Goal: Information Seeking & Learning: Learn about a topic

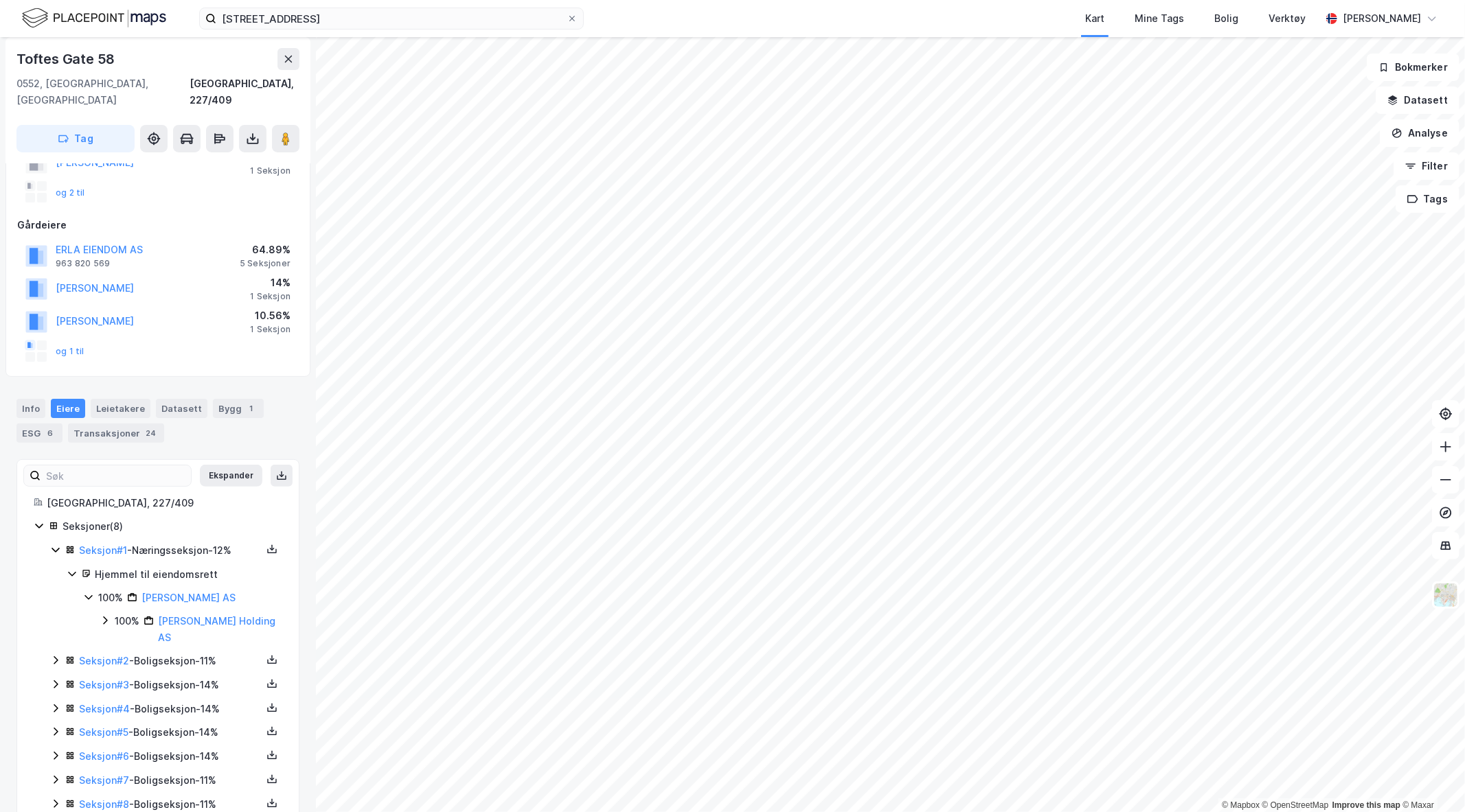
scroll to position [186, 0]
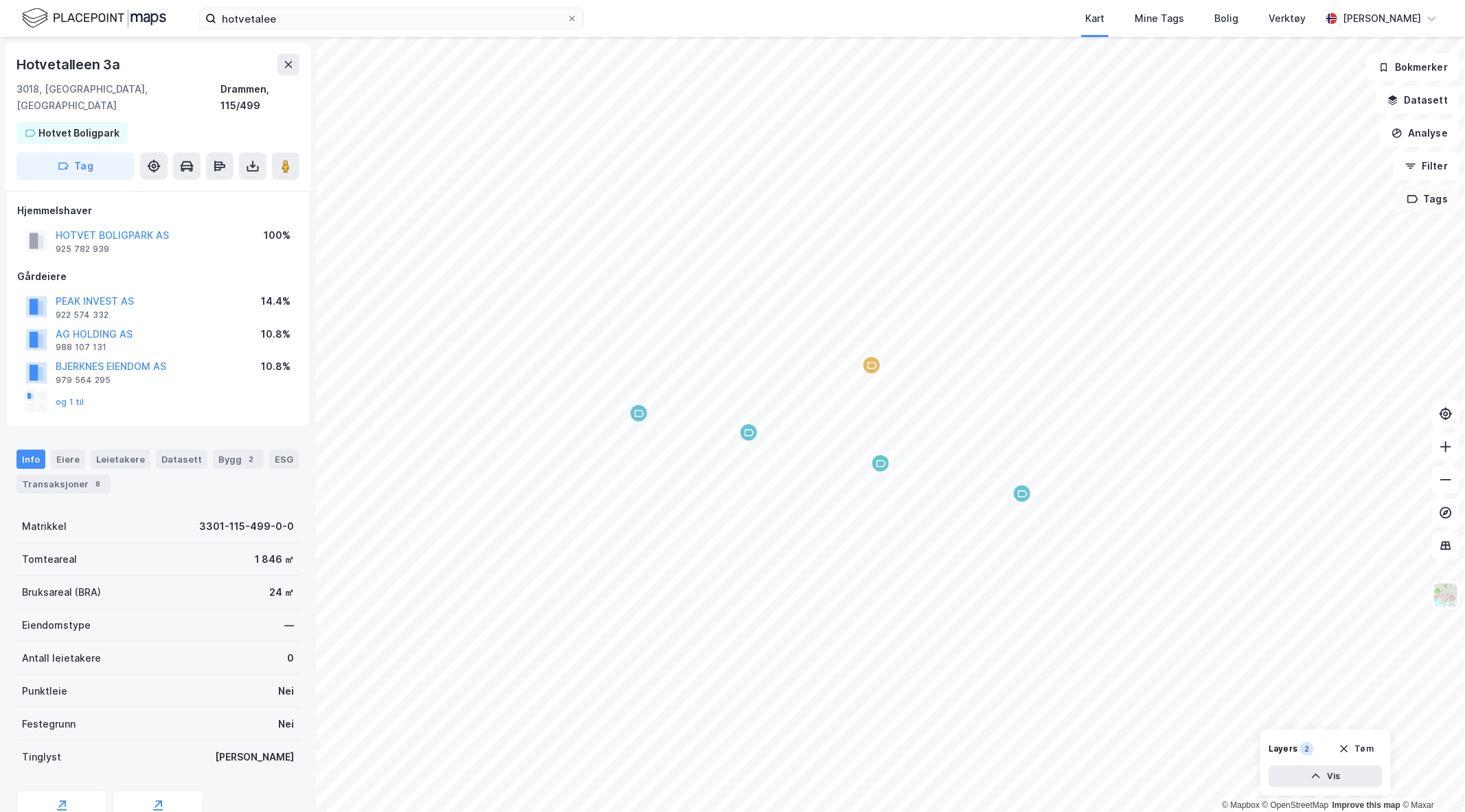
click at [1445, 201] on button "Tags" at bounding box center [1427, 199] width 64 height 27
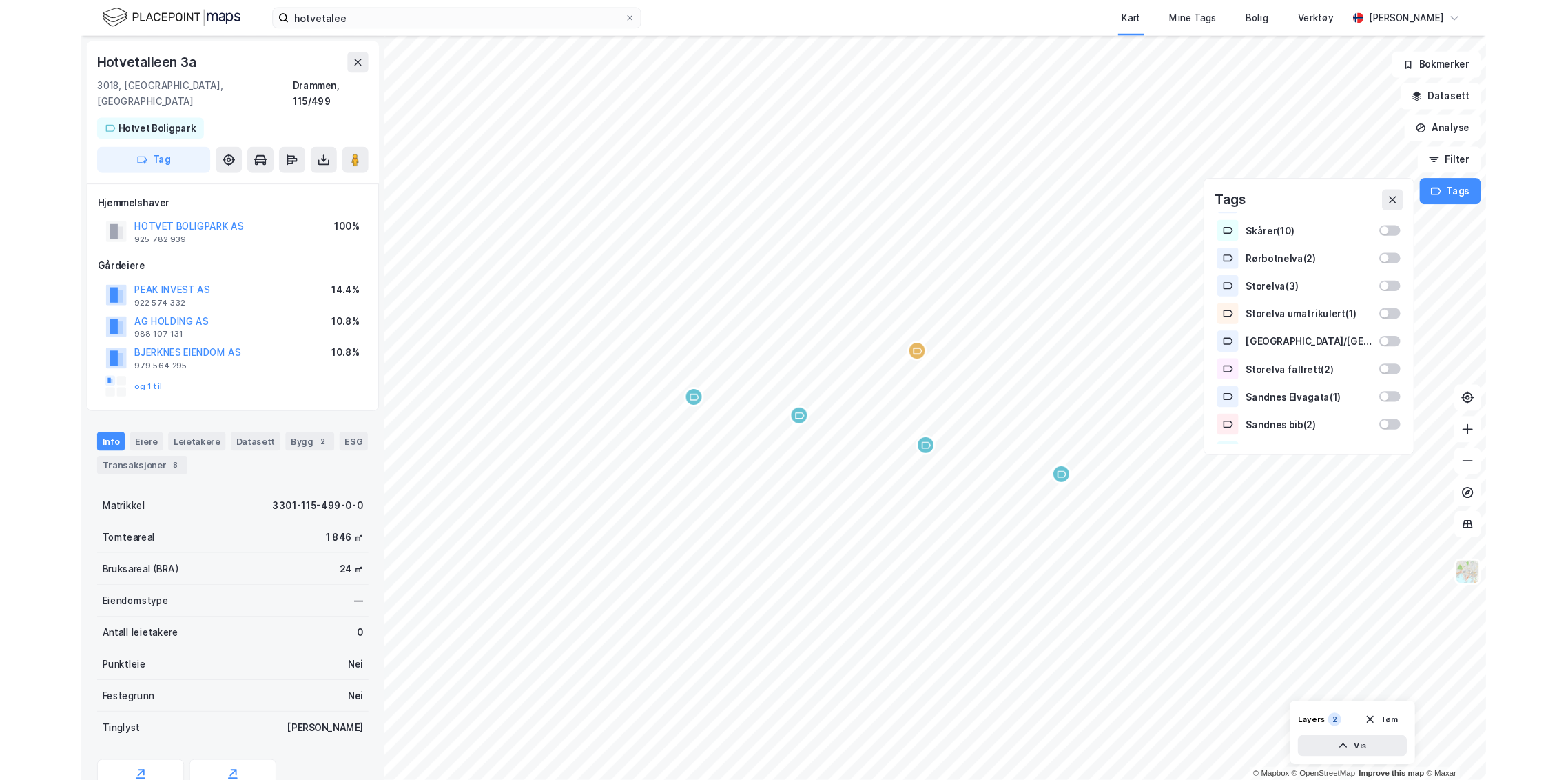
scroll to position [422, 0]
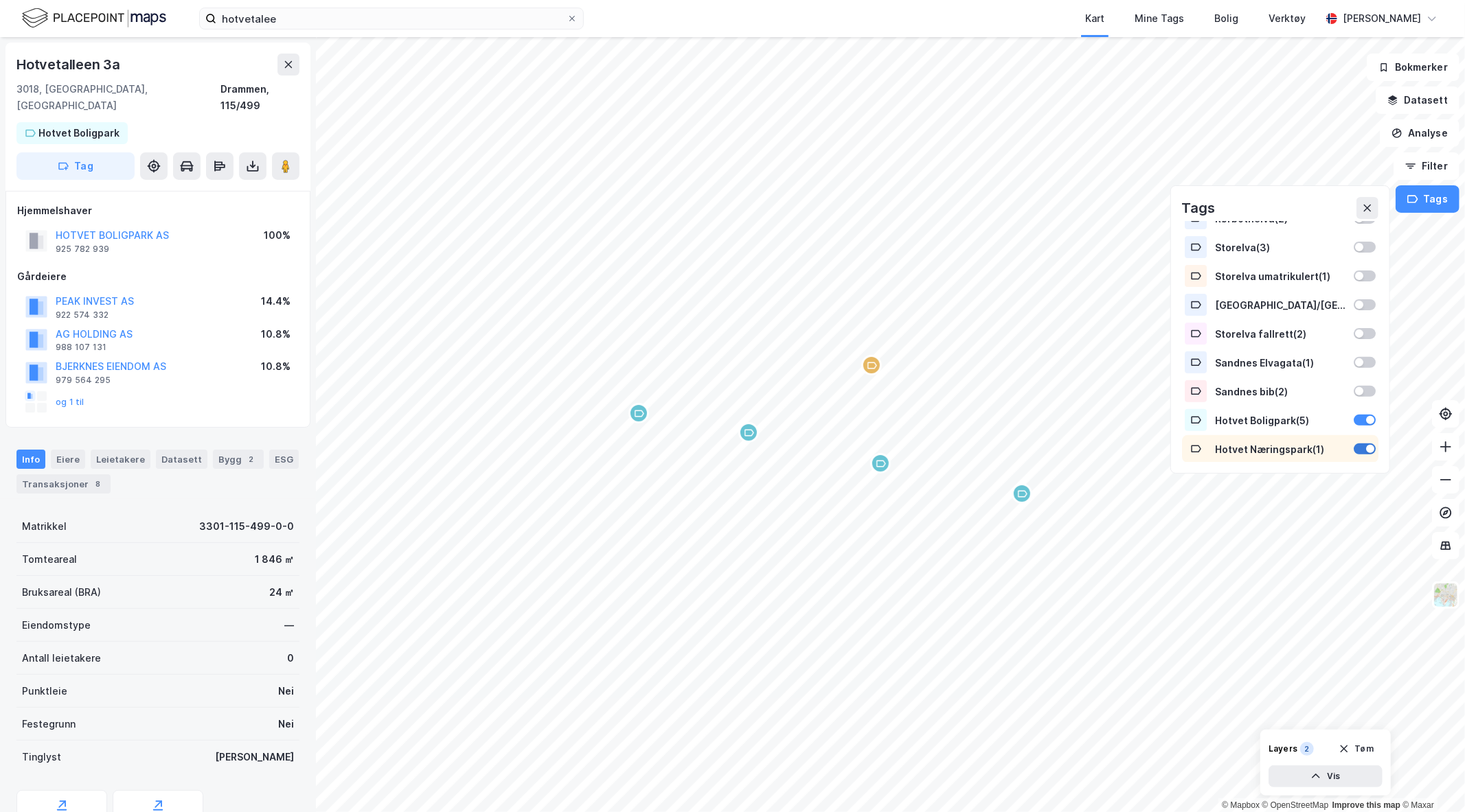
click at [1354, 447] on div at bounding box center [1365, 448] width 22 height 11
click at [1368, 198] on button at bounding box center [1367, 208] width 22 height 22
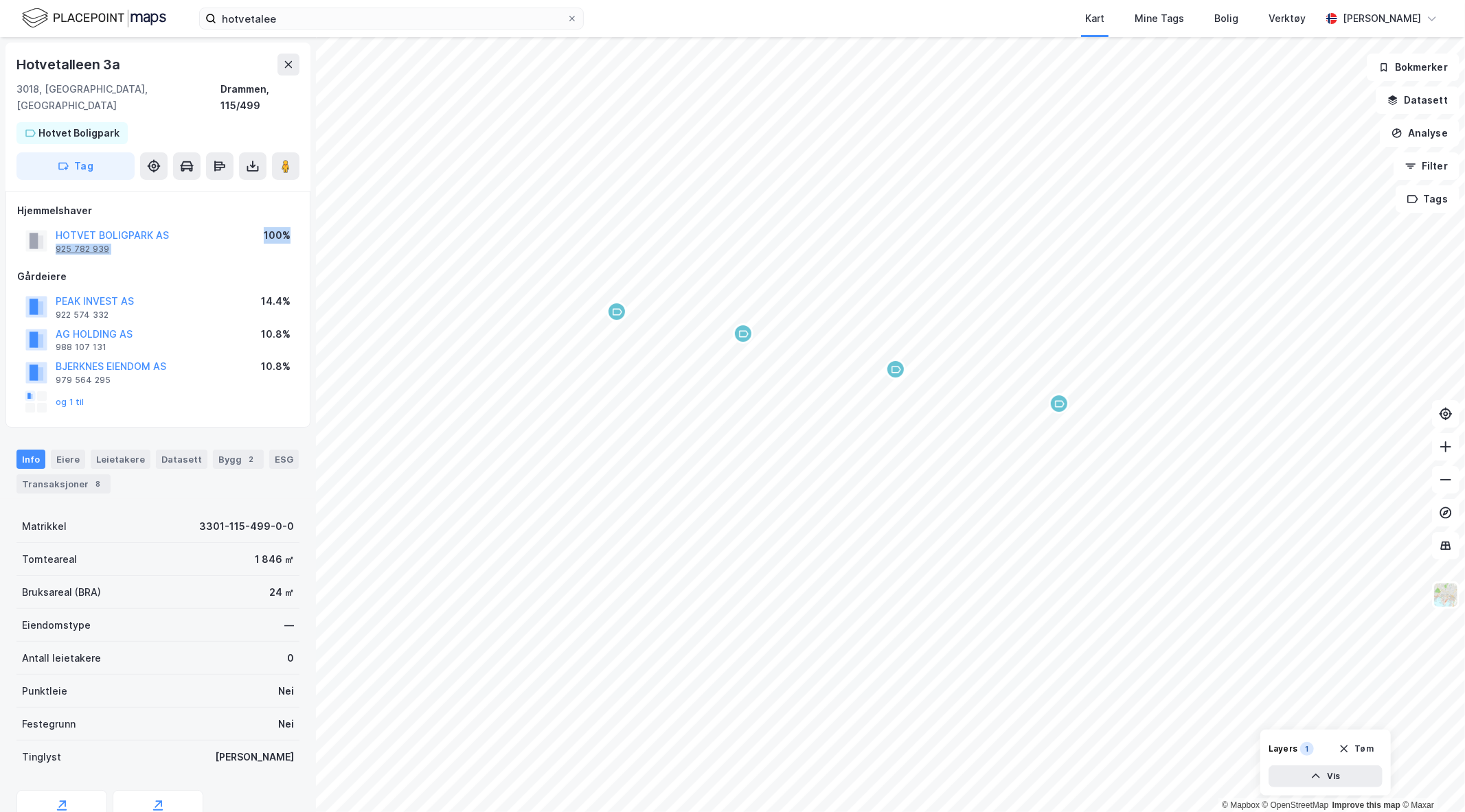
drag, startPoint x: 144, startPoint y: 241, endPoint x: 58, endPoint y: 234, distance: 86.3
click at [58, 234] on div "Hjemmelshaver HOTVET BOLIGPARK AS 925 782 939 100% Gårdeiere PEAK INVEST AS 922…" at bounding box center [157, 309] width 282 height 214
click at [90, 243] on div "925 782 939" at bounding box center [82, 248] width 54 height 11
drag, startPoint x: 108, startPoint y: 230, endPoint x: 58, endPoint y: 232, distance: 50.0
click at [58, 232] on div "HOTVET BOLIGPARK AS 925 782 939" at bounding box center [112, 241] width 113 height 27
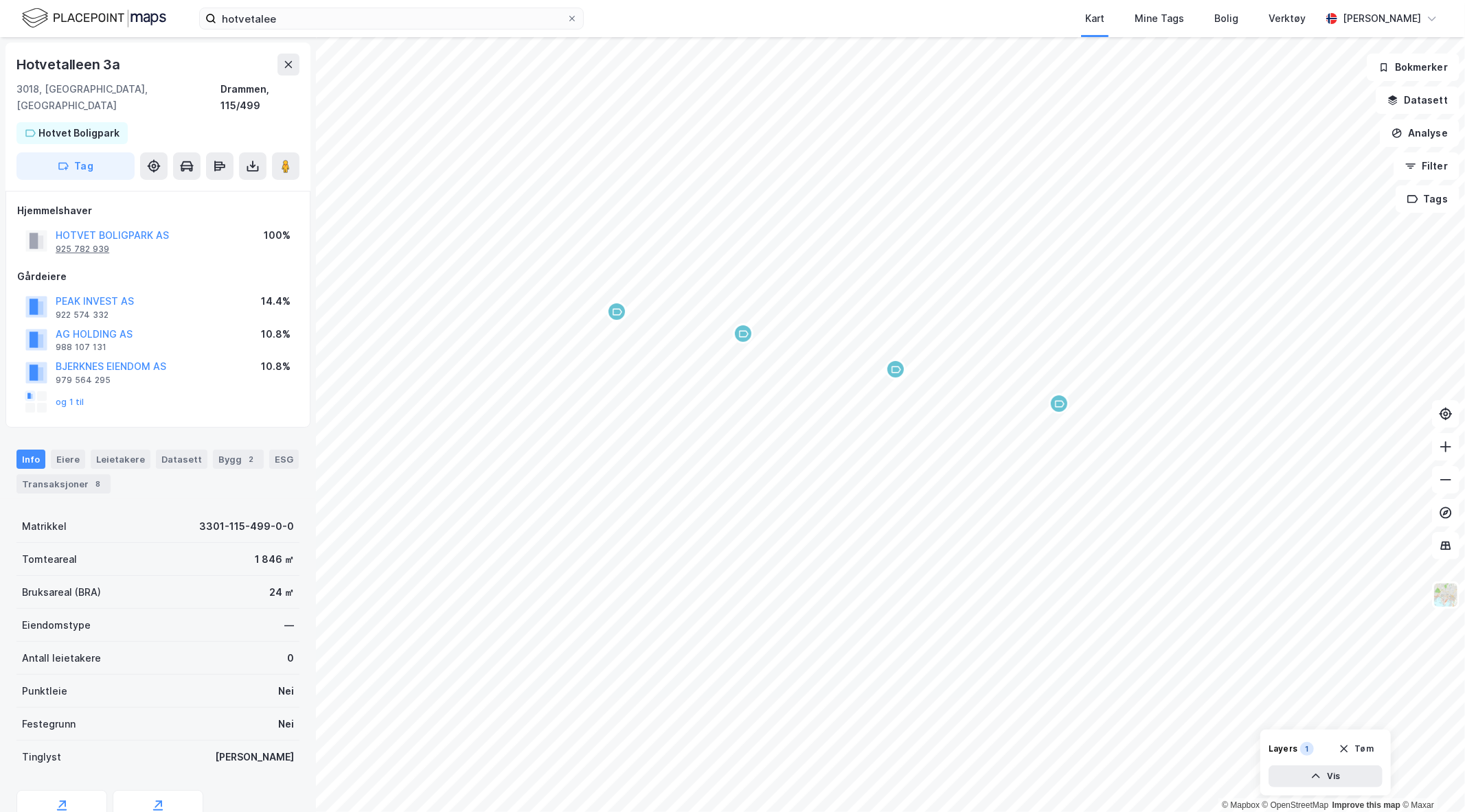
click at [94, 243] on div "925 782 939" at bounding box center [82, 248] width 54 height 11
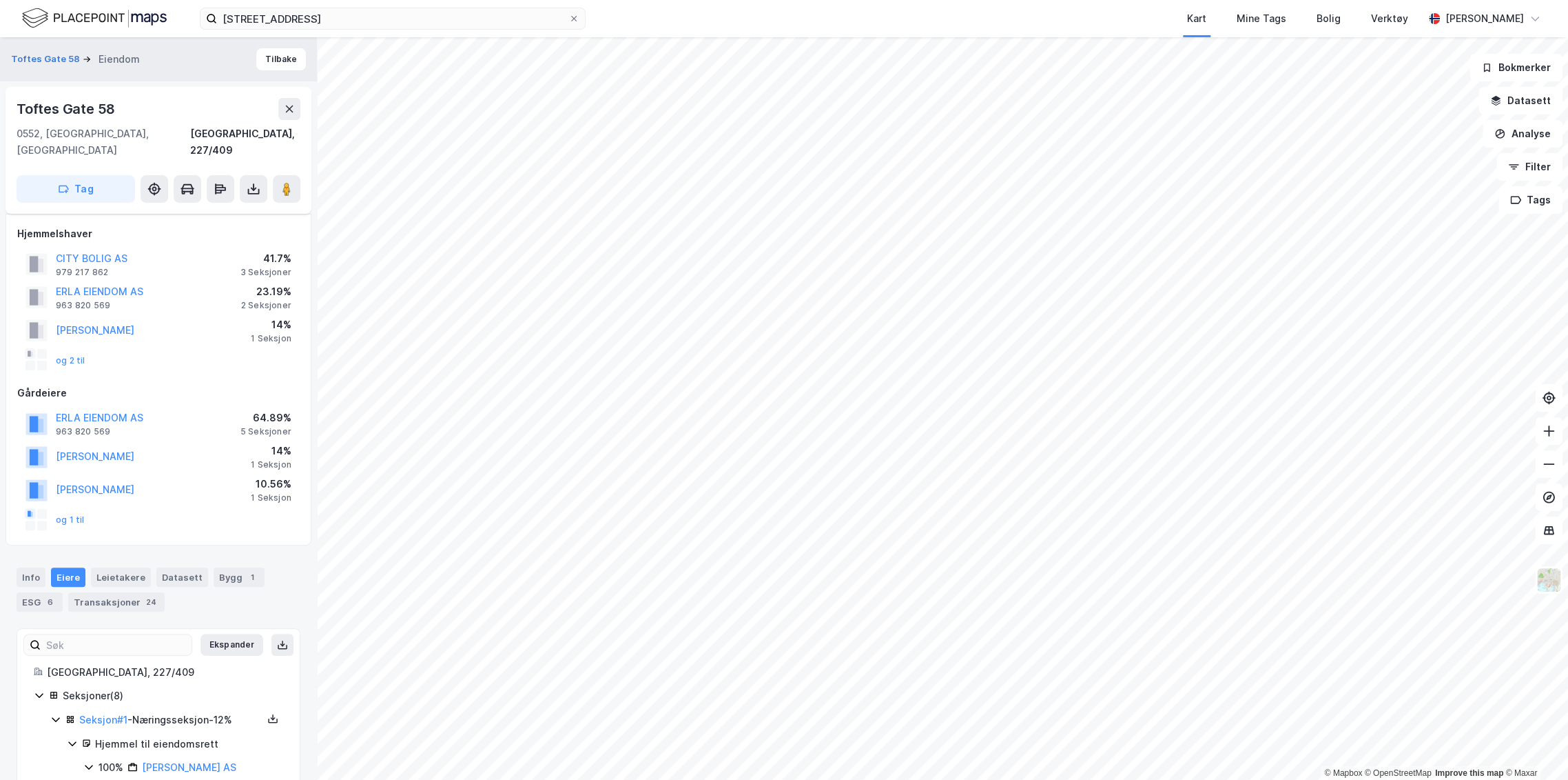
scroll to position [187, 0]
